Goal: Navigation & Orientation: Find specific page/section

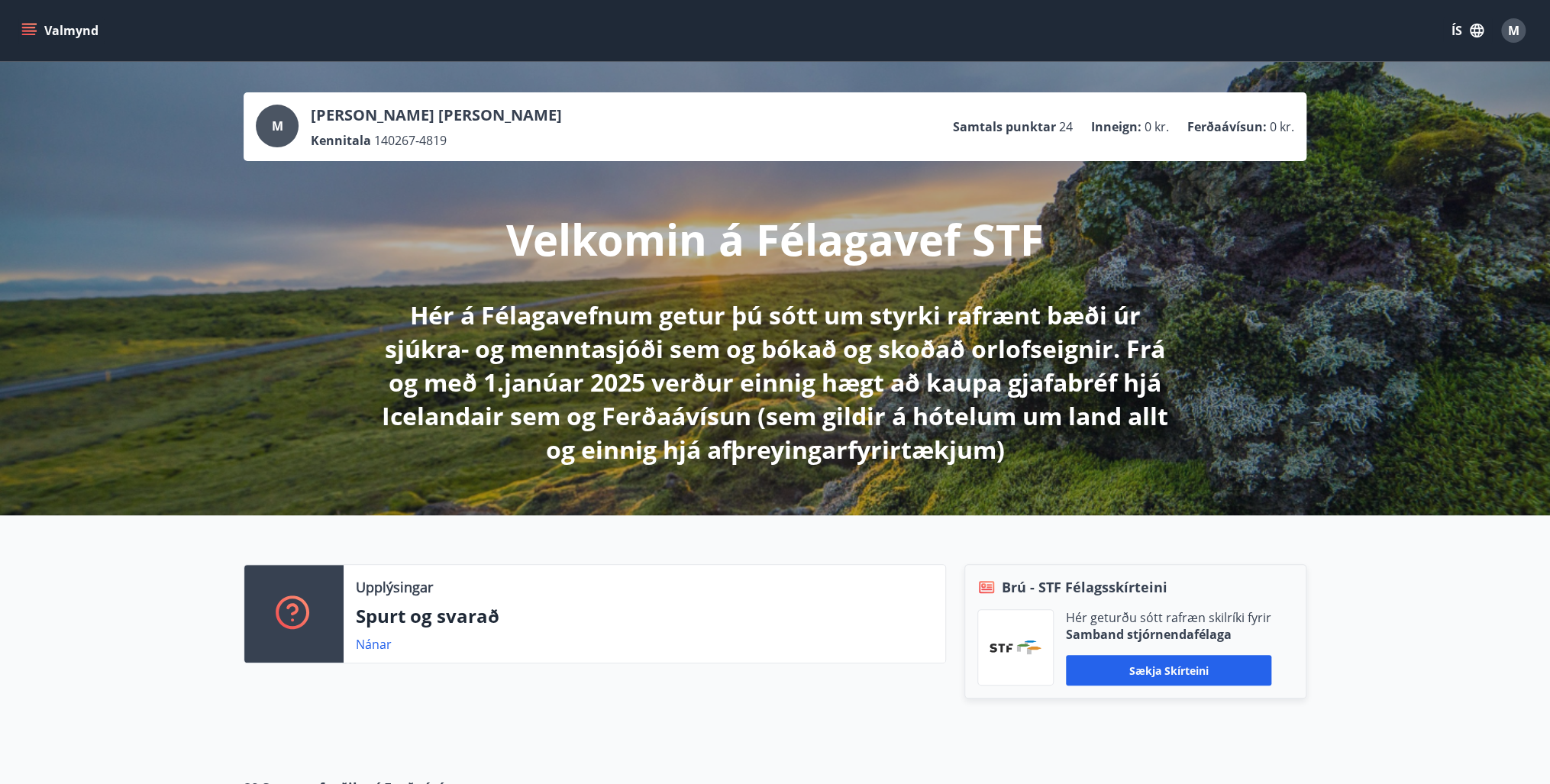
click at [32, 29] on icon "menu" at bounding box center [29, 30] width 15 height 15
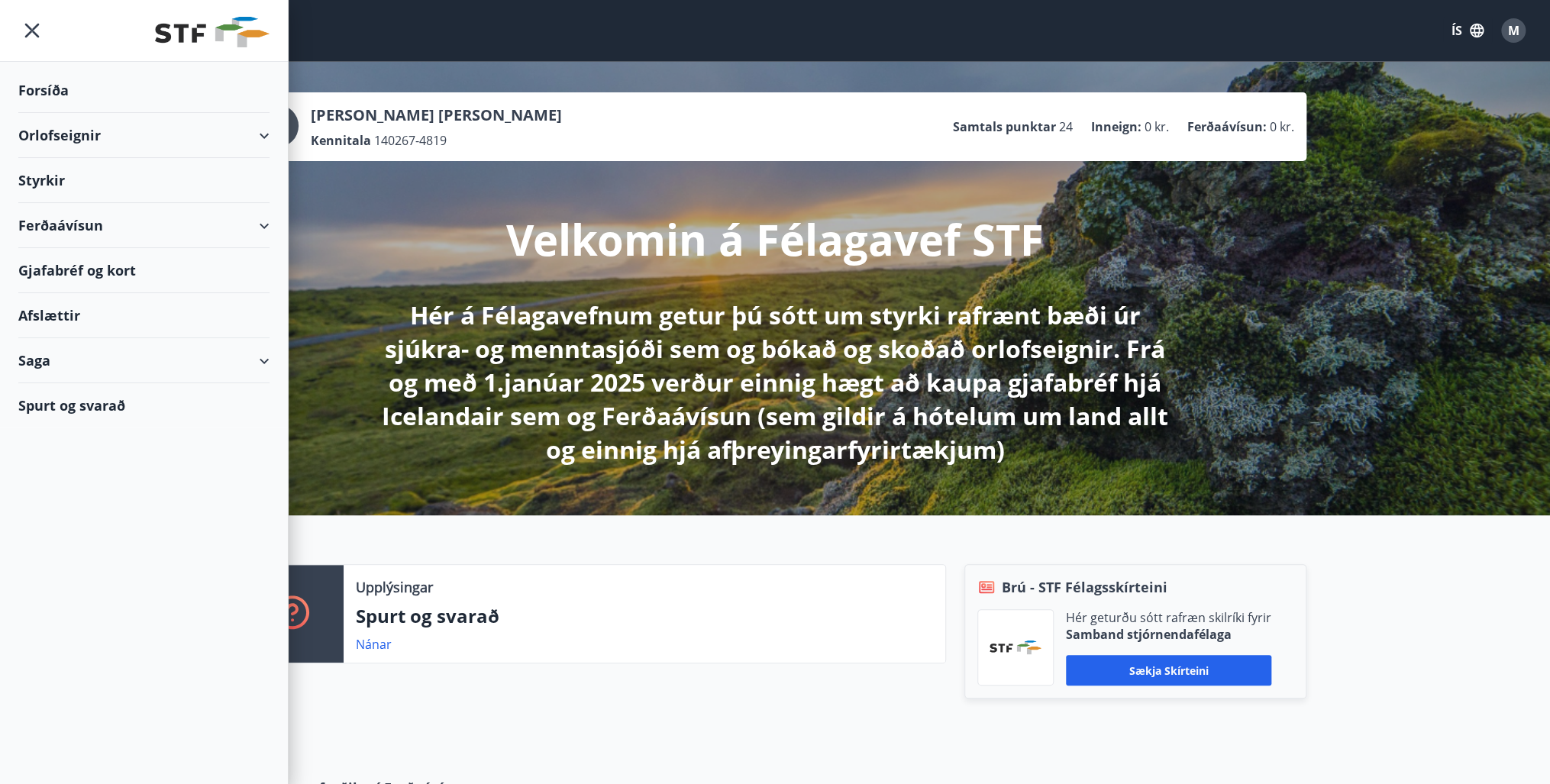
click at [55, 267] on div "Gjafabréf og kort" at bounding box center [144, 270] width 251 height 45
click at [78, 270] on div "Gjafabréf og kort" at bounding box center [144, 270] width 251 height 45
click at [546, 361] on p "Hér á Félagavefnum getur þú sótt um styrki rafrænt bæði úr sjúkra- og menntasjó…" at bounding box center [775, 382] width 806 height 168
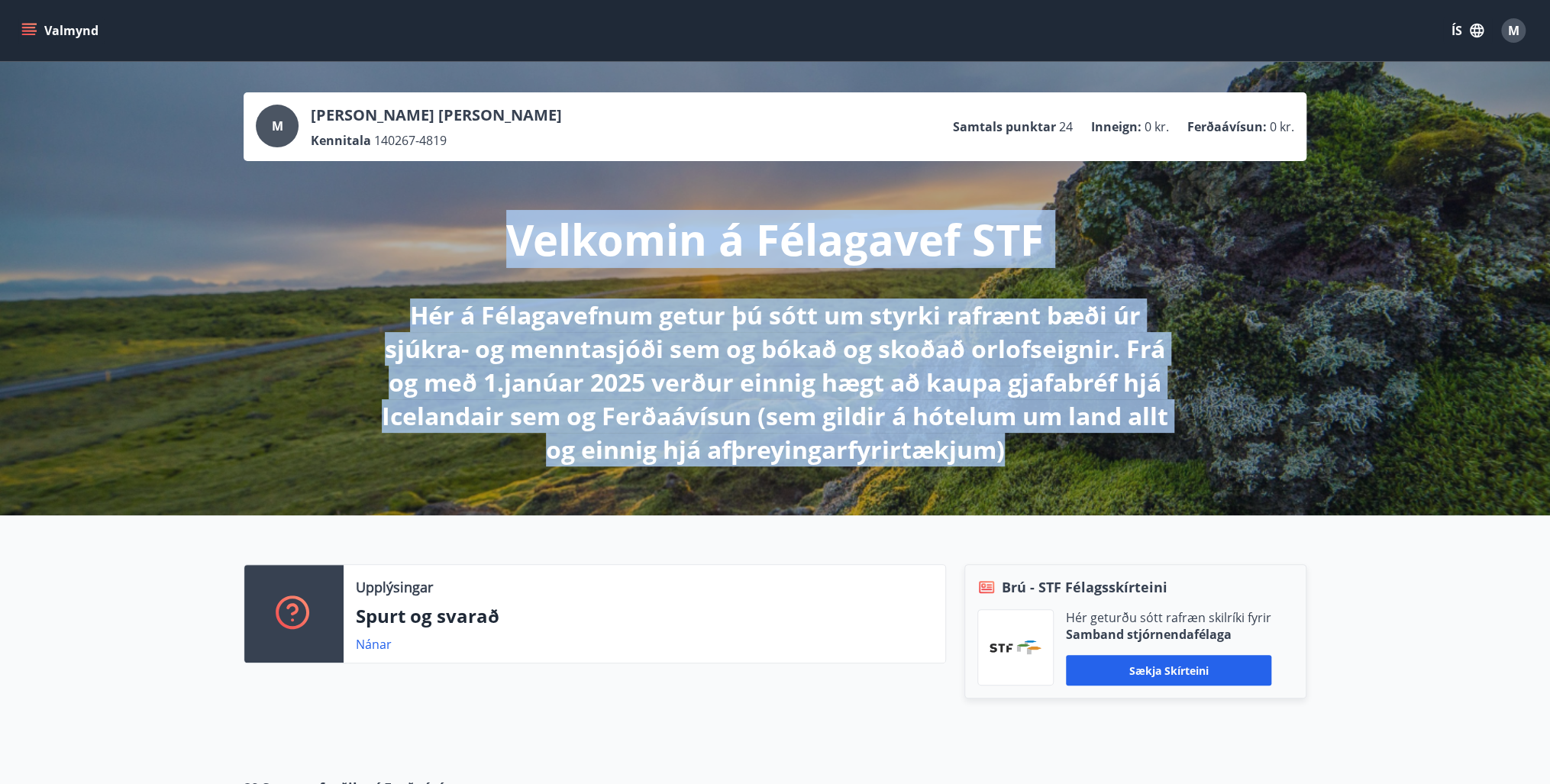
drag, startPoint x: 519, startPoint y: 245, endPoint x: 1032, endPoint y: 461, distance: 556.6
click at [1032, 461] on div "Velkomin á Félagavef STF Hér á Félagavefnum getur þú sótt um styrki rafrænt bæð…" at bounding box center [775, 314] width 855 height 306
drag, startPoint x: 1032, startPoint y: 461, endPoint x: 1025, endPoint y: 464, distance: 7.6
click at [1028, 465] on p "Hér á Félagavefnum getur þú sótt um styrki rafrænt bæði úr sjúkra- og menntasjó…" at bounding box center [775, 382] width 806 height 168
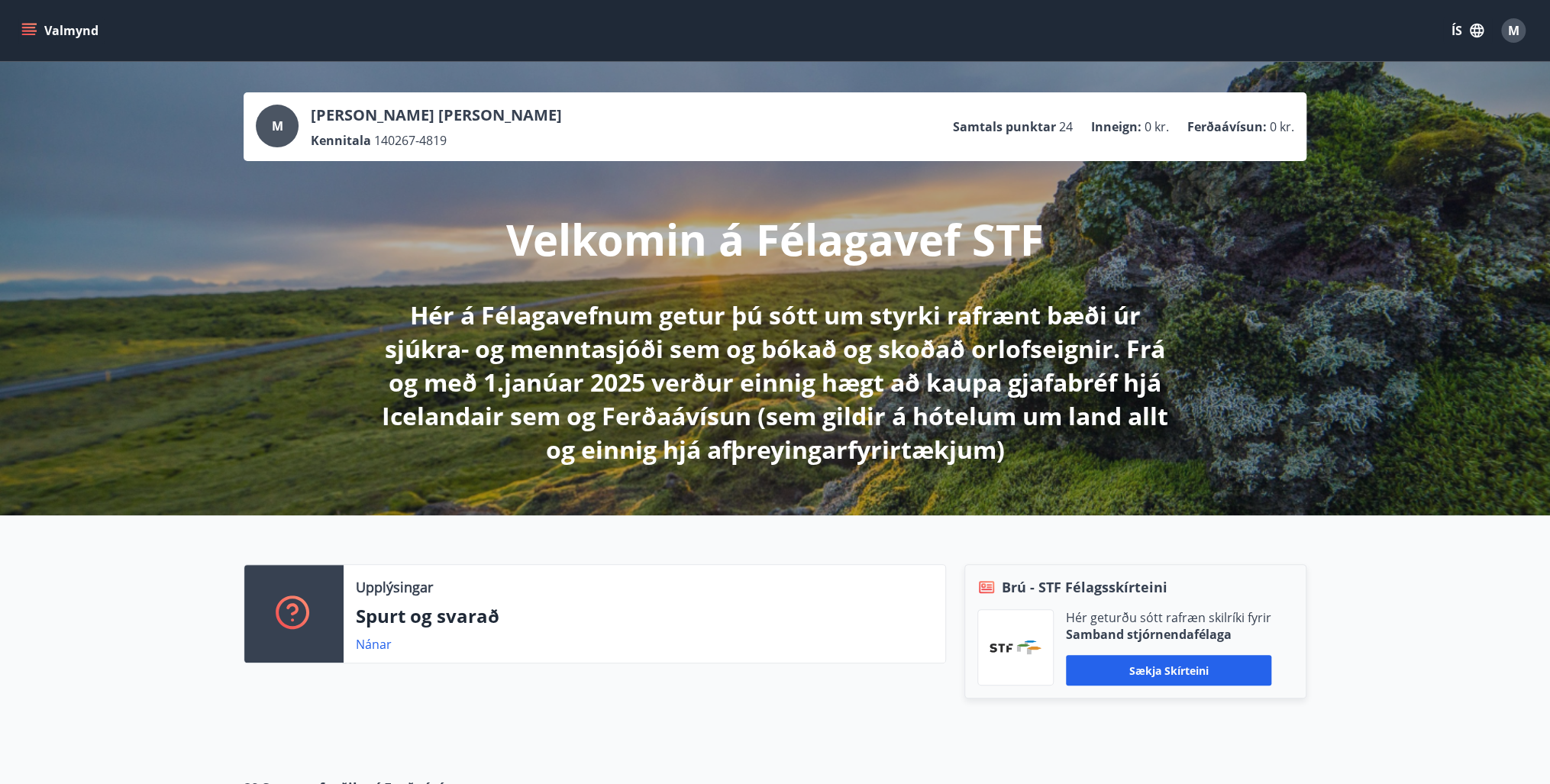
drag, startPoint x: 973, startPoint y: 463, endPoint x: 1004, endPoint y: 462, distance: 31.0
click at [973, 462] on p "Hér á Félagavefnum getur þú sótt um styrki rafrænt bæði úr sjúkra- og menntasjó…" at bounding box center [775, 382] width 806 height 168
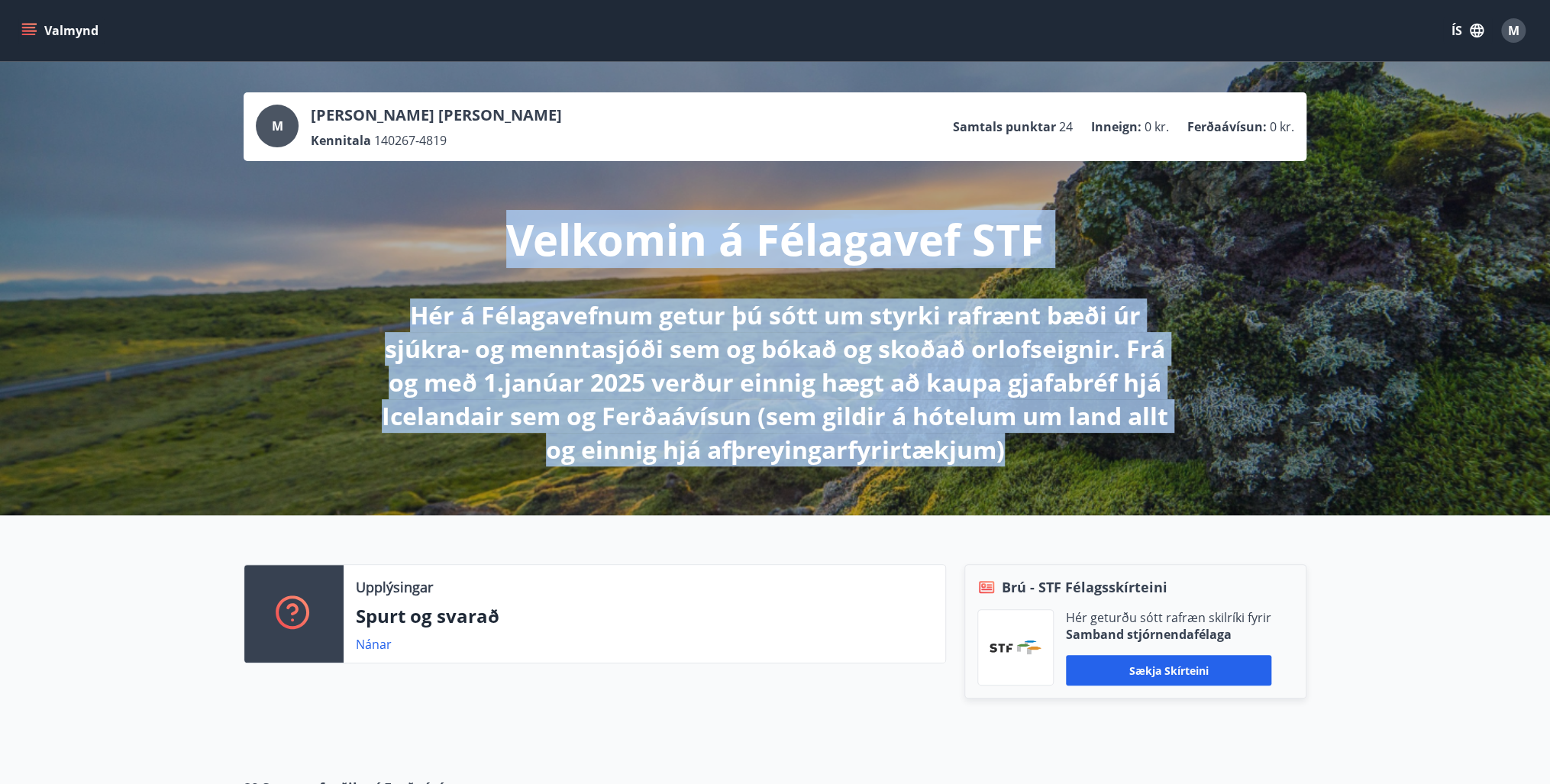
drag, startPoint x: 1011, startPoint y: 461, endPoint x: 480, endPoint y: 252, distance: 570.7
click at [480, 252] on div "Velkomin á Félagavef STF Hér á Félagavefnum getur þú sótt um styrki rafrænt bæð…" at bounding box center [775, 314] width 855 height 306
drag, startPoint x: 480, startPoint y: 252, endPoint x: 517, endPoint y: 292, distance: 54.5
click at [517, 292] on div "Velkomin á Félagavef STF Hér á Félagavefnum getur þú sótt um styrki rafrænt bæð…" at bounding box center [775, 314] width 855 height 306
click at [519, 271] on div "Velkomin á Félagavef STF Hér á Félagavefnum getur þú sótt um styrki rafrænt bæð…" at bounding box center [775, 314] width 855 height 306
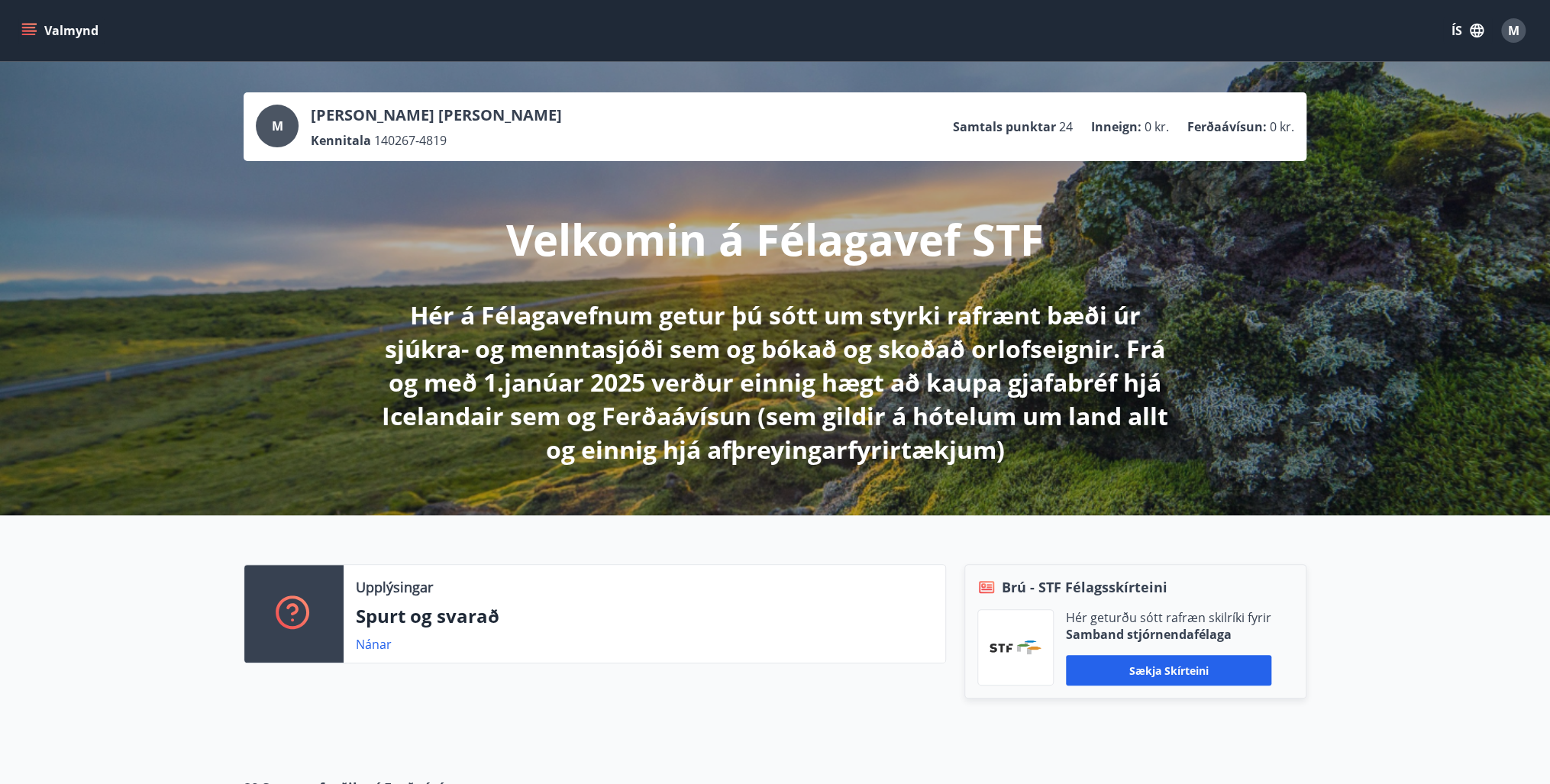
click at [572, 363] on p "Hér á Félagavefnum getur þú sótt um styrki rafrænt bæði úr sjúkra- og menntasjó…" at bounding box center [775, 382] width 806 height 168
click at [605, 318] on p "Hér á Félagavefnum getur þú sótt um styrki rafrænt bæði úr sjúkra- og menntasjó…" at bounding box center [775, 382] width 806 height 168
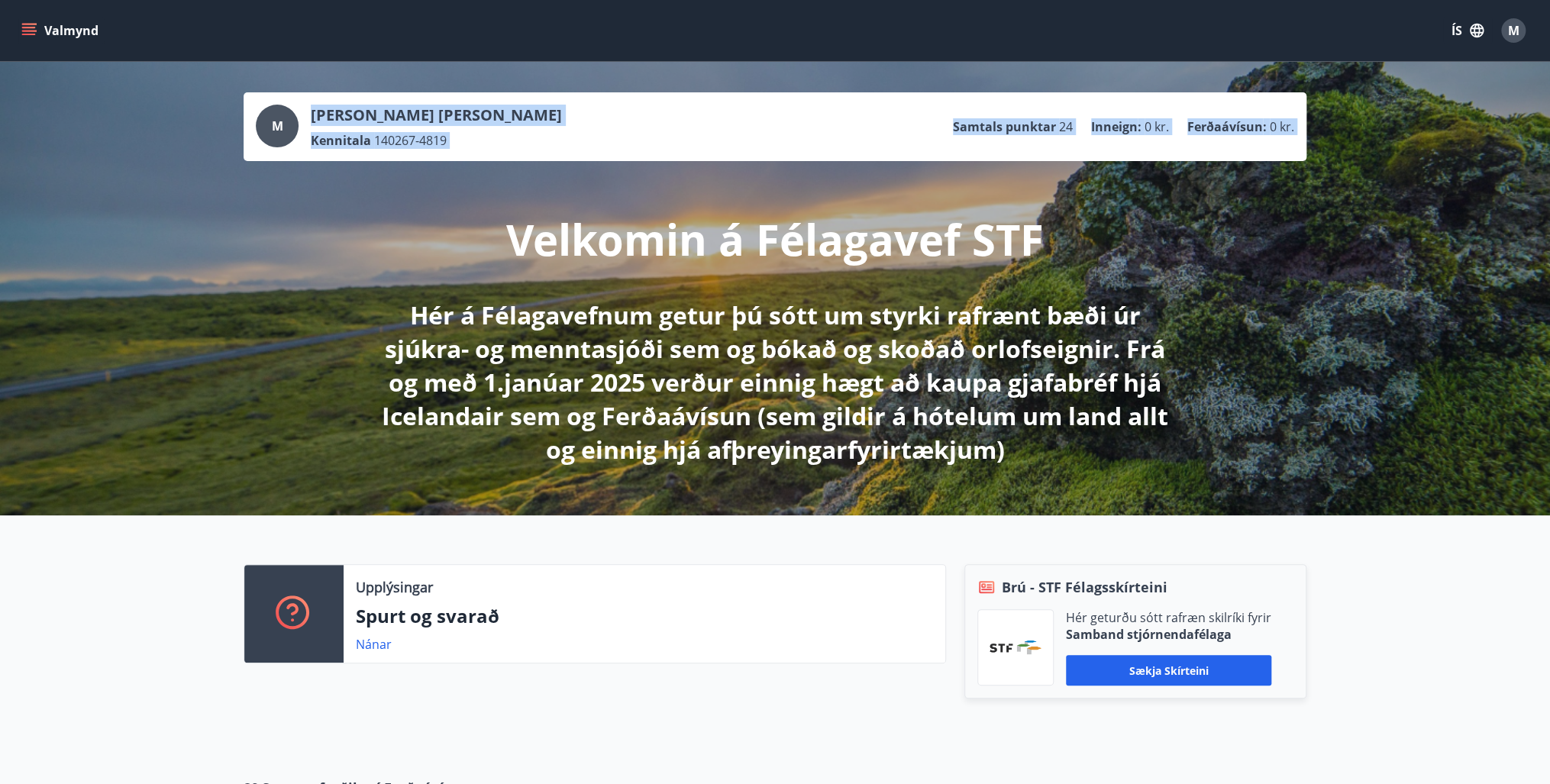
drag, startPoint x: 517, startPoint y: 232, endPoint x: 1119, endPoint y: 466, distance: 645.9
click at [1119, 466] on div "M [PERSON_NAME] [PERSON_NAME] Unnarsdóttir Kennitala 140267-4819 Samtals punkta…" at bounding box center [775, 288] width 1550 height 453
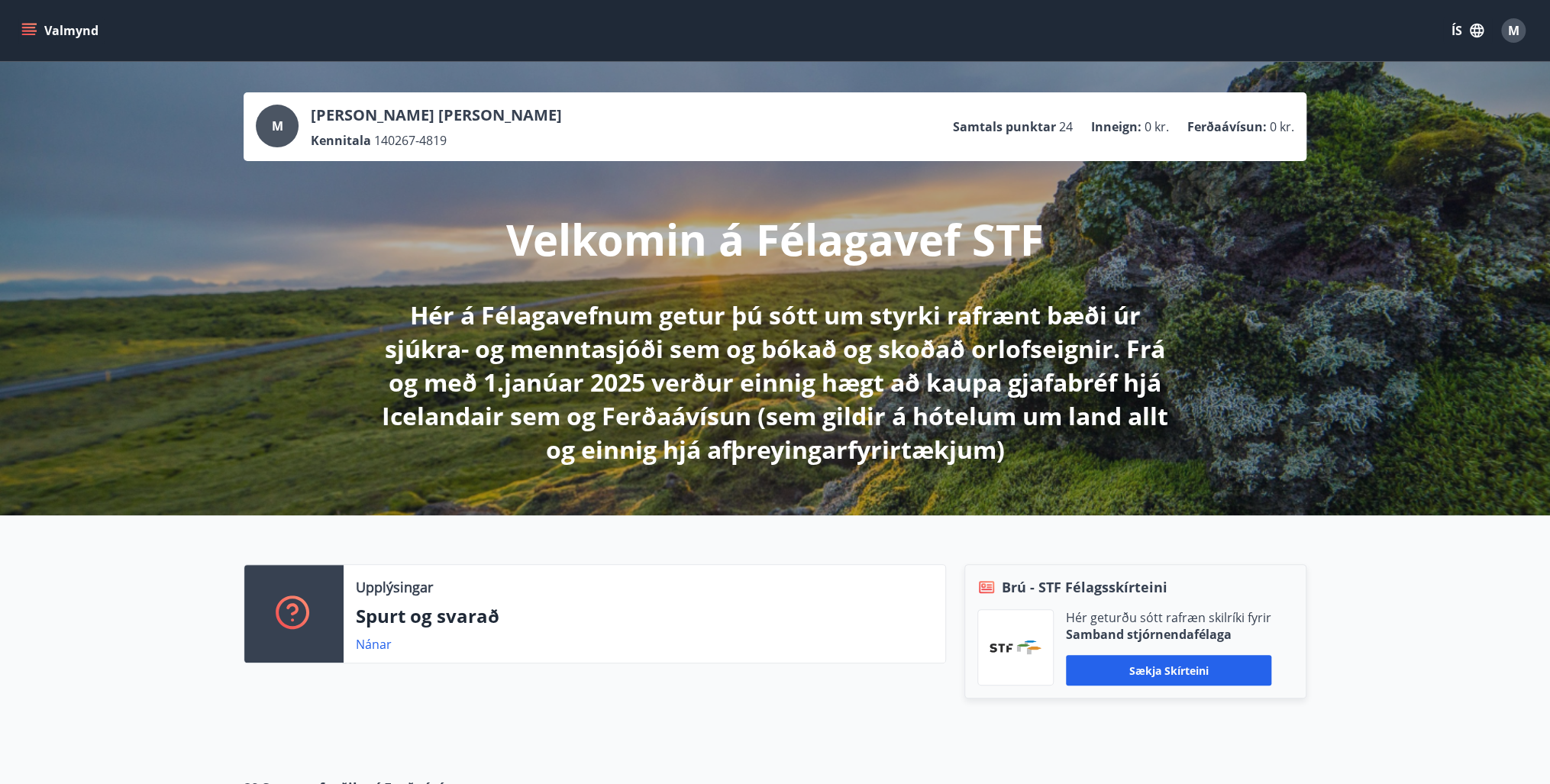
drag, startPoint x: 1119, startPoint y: 466, endPoint x: 1040, endPoint y: 464, distance: 79.0
click at [1043, 465] on p "Hér á Félagavefnum getur þú sótt um styrki rafrænt bæði úr sjúkra- og menntasjó…" at bounding box center [775, 382] width 806 height 168
click at [971, 451] on p "Hér á Félagavefnum getur þú sótt um styrki rafrænt bæði úr sjúkra- og menntasjó…" at bounding box center [775, 382] width 806 height 168
click at [671, 318] on p "Hér á Félagavefnum getur þú sótt um styrki rafrænt bæði úr sjúkra- og menntasjó…" at bounding box center [775, 382] width 806 height 168
click at [655, 243] on p "Velkomin á Félagavef STF" at bounding box center [775, 239] width 537 height 58
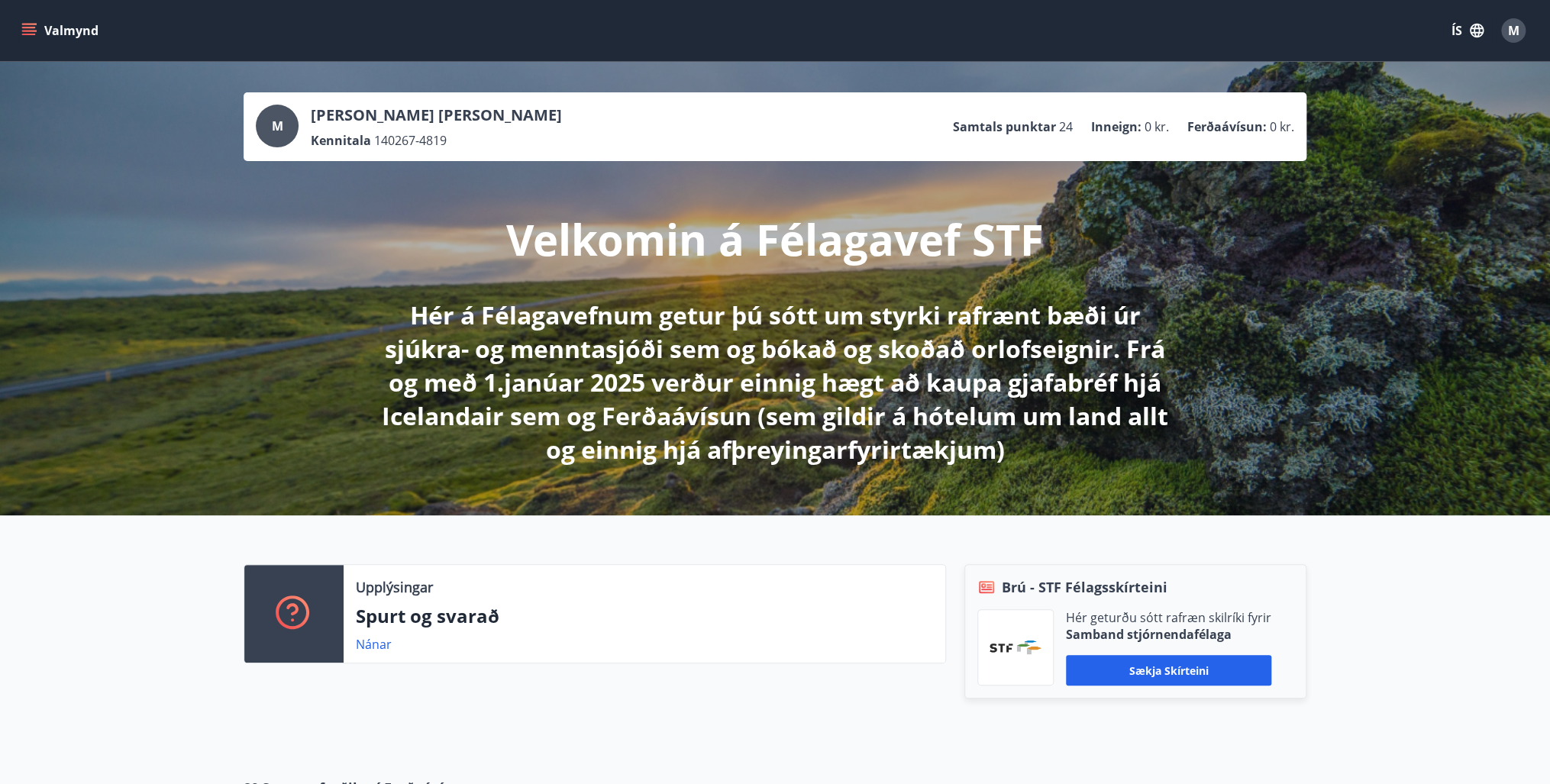
click at [1518, 30] on span "M" at bounding box center [1514, 30] width 11 height 17
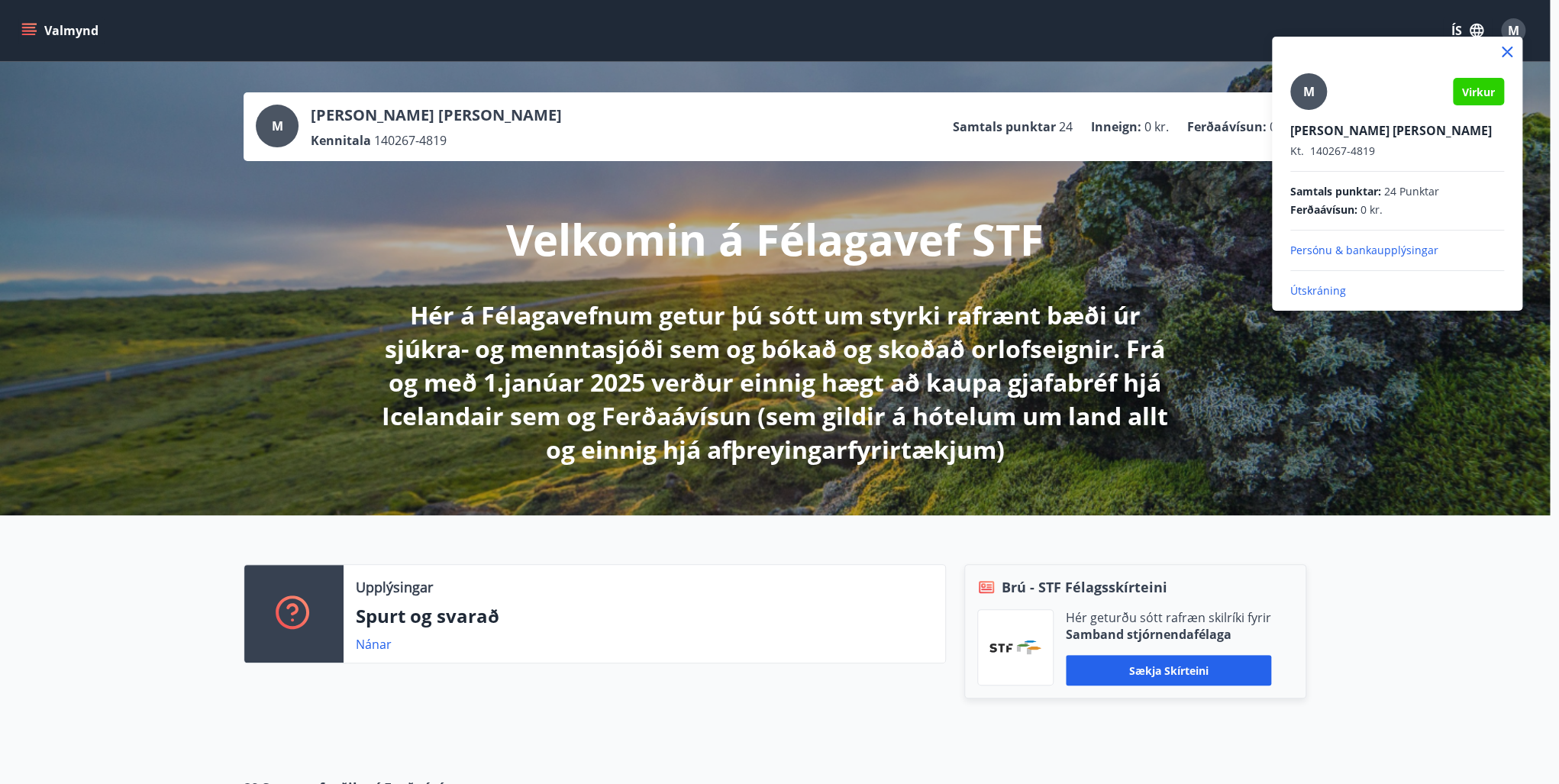
click at [1338, 288] on p "Útskráning" at bounding box center [1398, 290] width 214 height 15
